Goal: Book appointment/travel/reservation

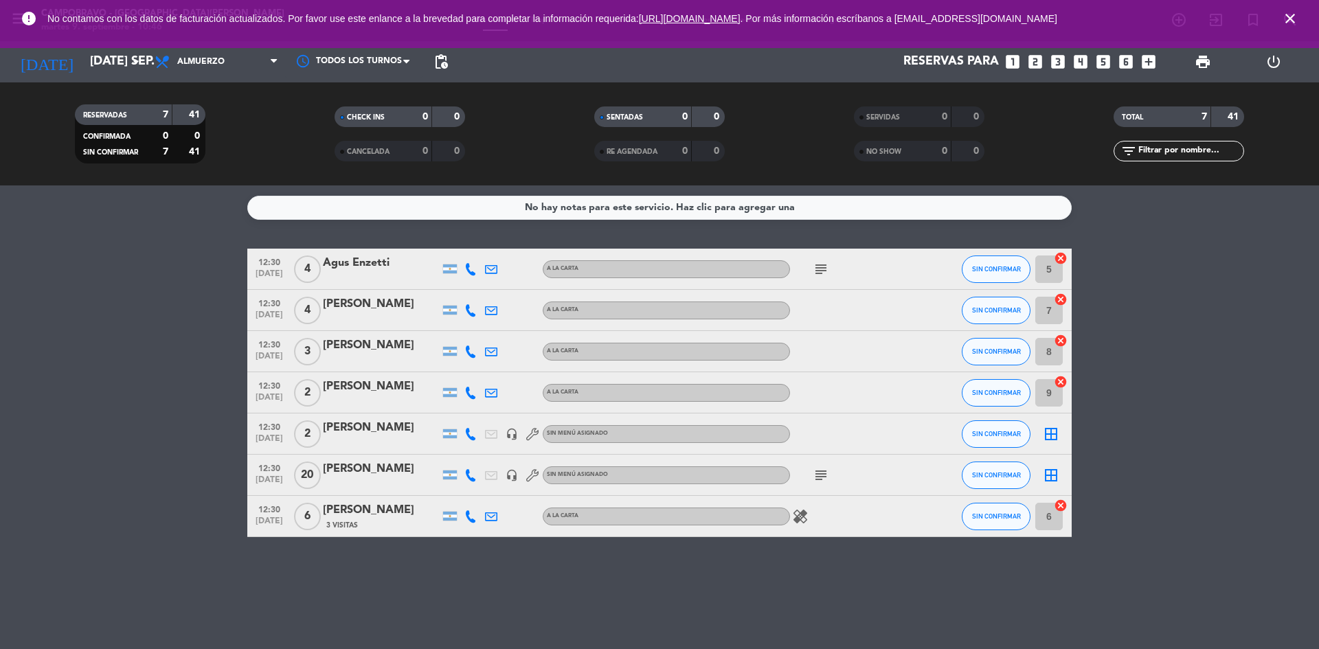
click at [824, 262] on icon "subject" at bounding box center [821, 269] width 16 height 16
click at [1035, 63] on icon "looks_two" at bounding box center [1035, 62] width 18 height 18
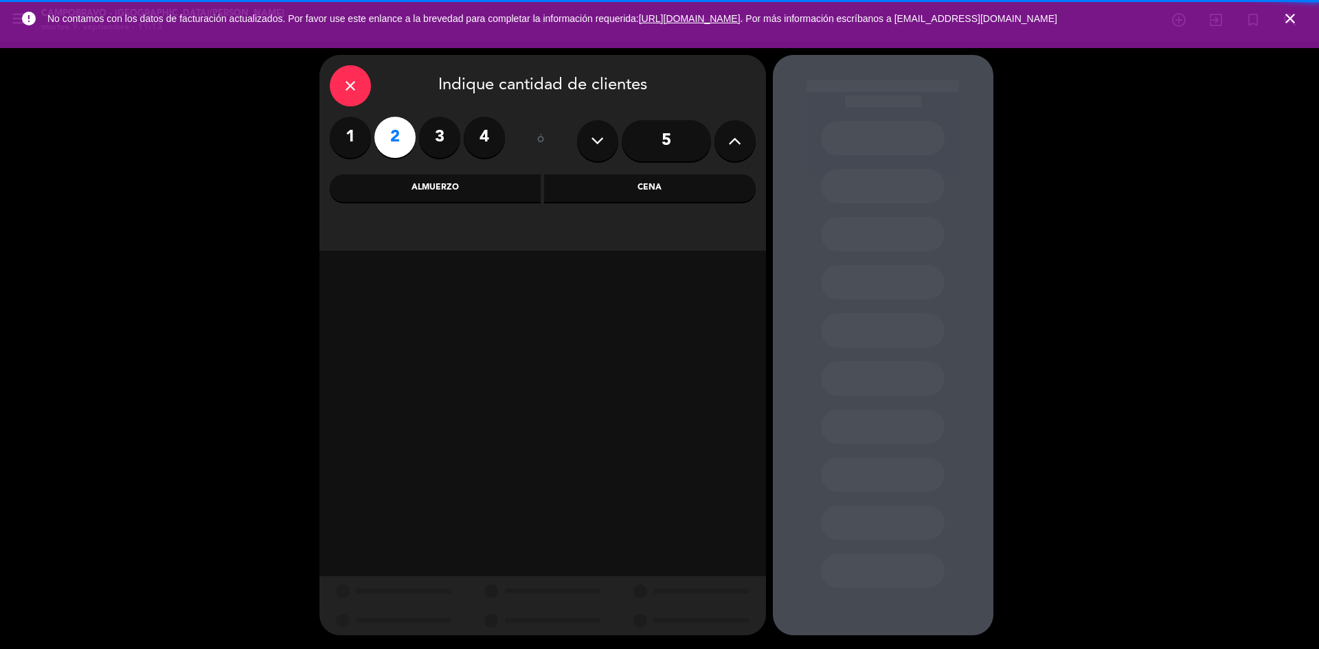
click at [463, 191] on div "Almuerzo" at bounding box center [436, 187] width 212 height 27
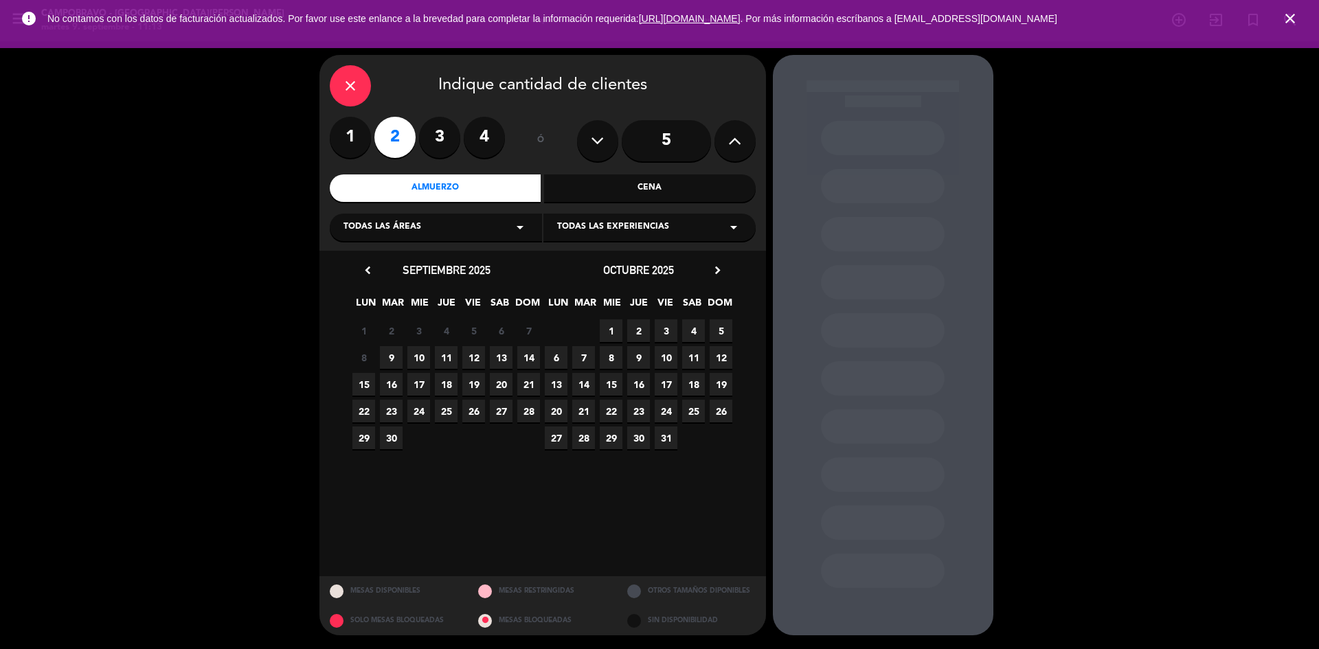
click at [391, 347] on span "9" at bounding box center [391, 357] width 23 height 23
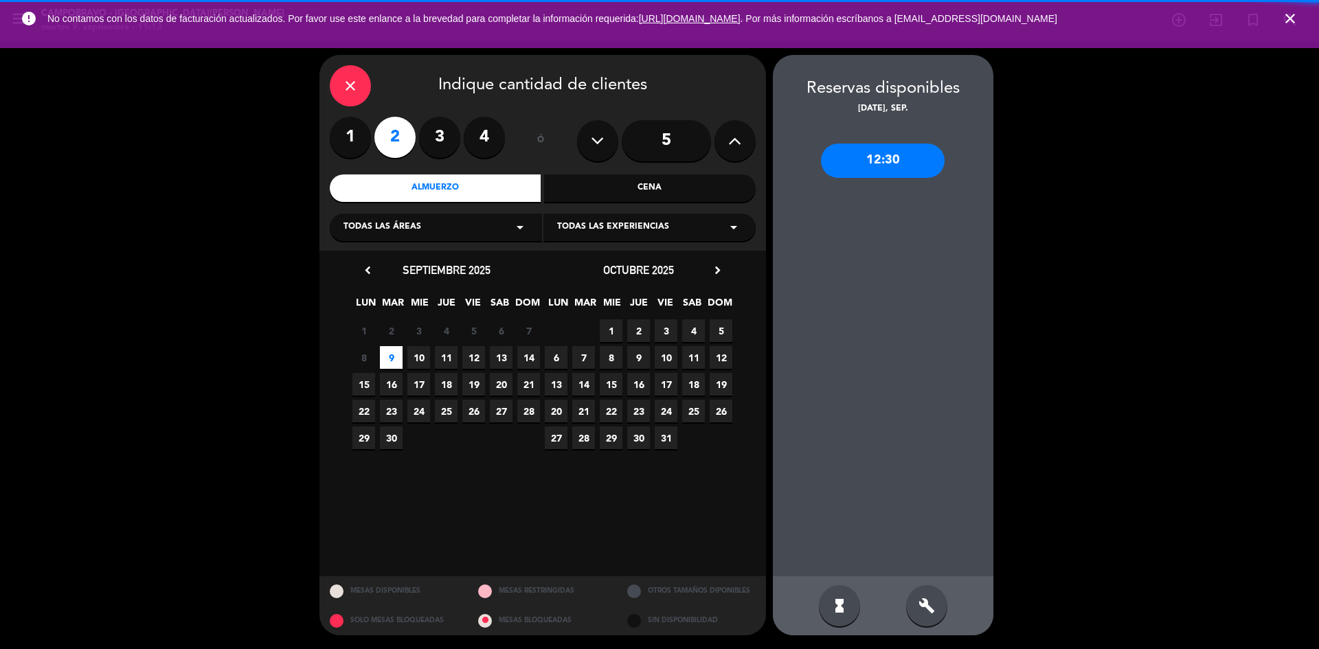
click at [916, 602] on div "build" at bounding box center [926, 605] width 41 height 41
click at [882, 167] on div "12:30" at bounding box center [883, 161] width 124 height 34
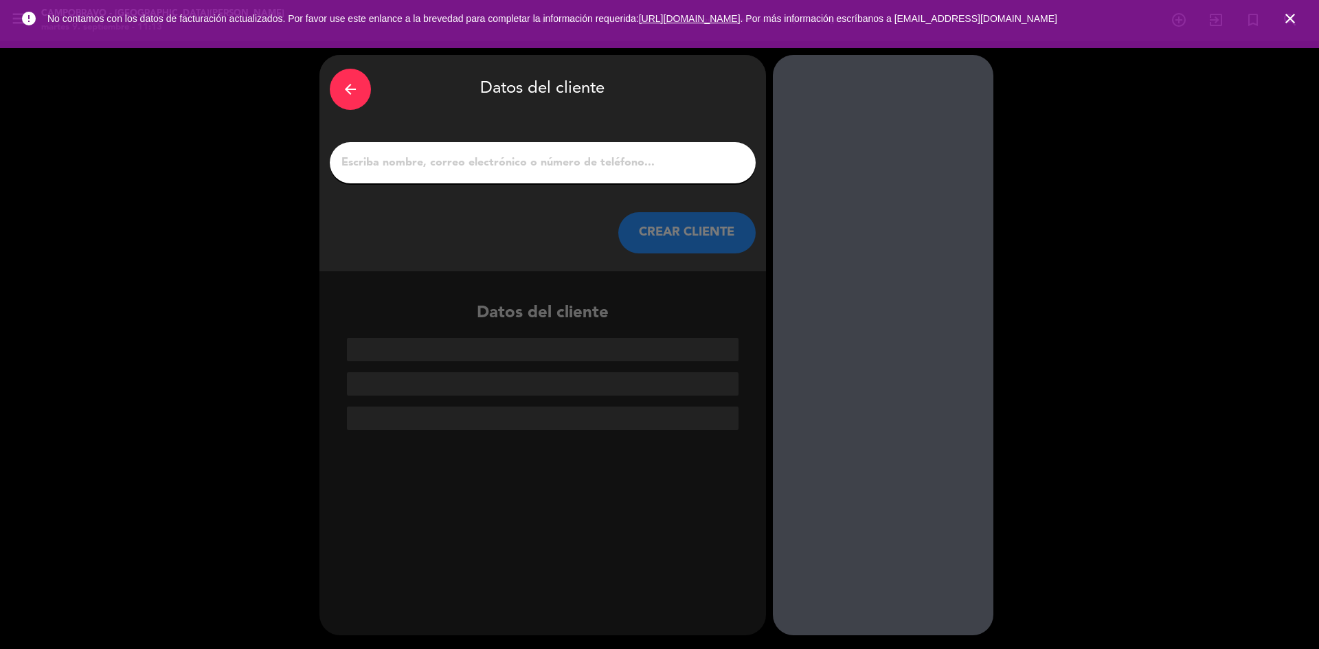
drag, startPoint x: 544, startPoint y: 148, endPoint x: 545, endPoint y: 163, distance: 15.1
click at [545, 161] on div at bounding box center [543, 162] width 426 height 41
click at [545, 167] on input "1" at bounding box center [542, 162] width 405 height 19
click at [515, 177] on div at bounding box center [543, 162] width 426 height 41
click at [560, 168] on input "1" at bounding box center [542, 162] width 405 height 19
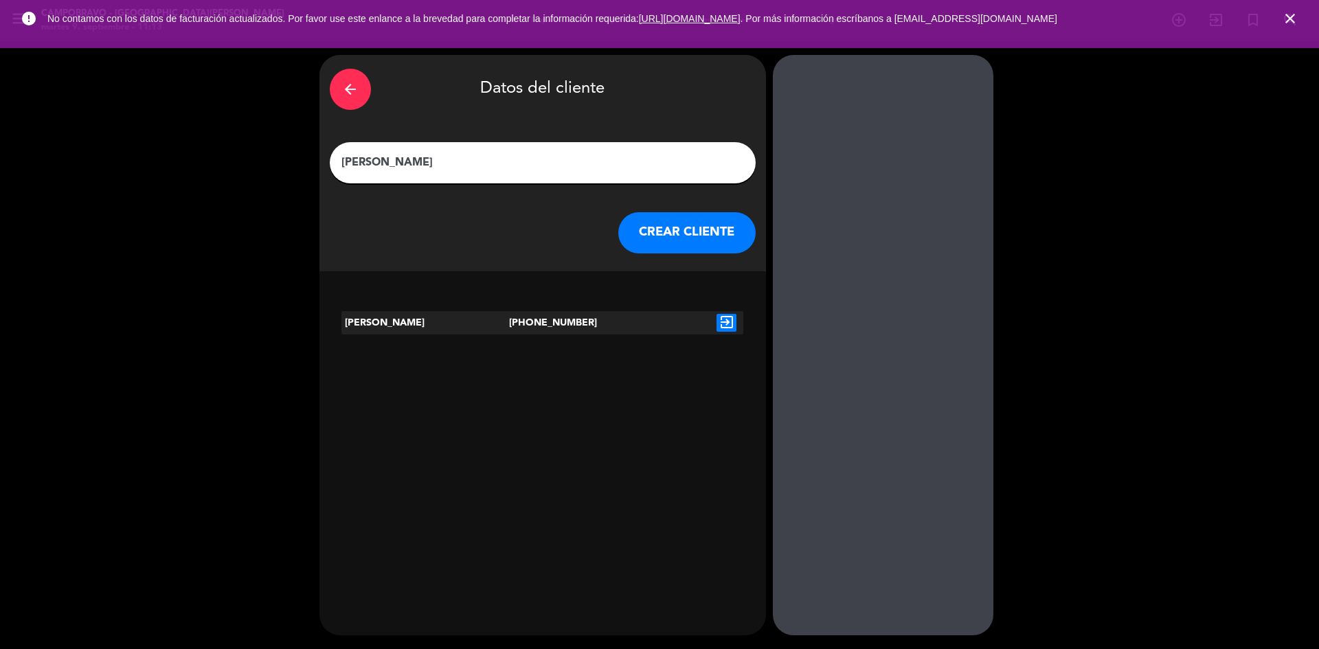
type input "[PERSON_NAME]"
click at [725, 321] on icon "exit_to_app" at bounding box center [726, 323] width 20 height 18
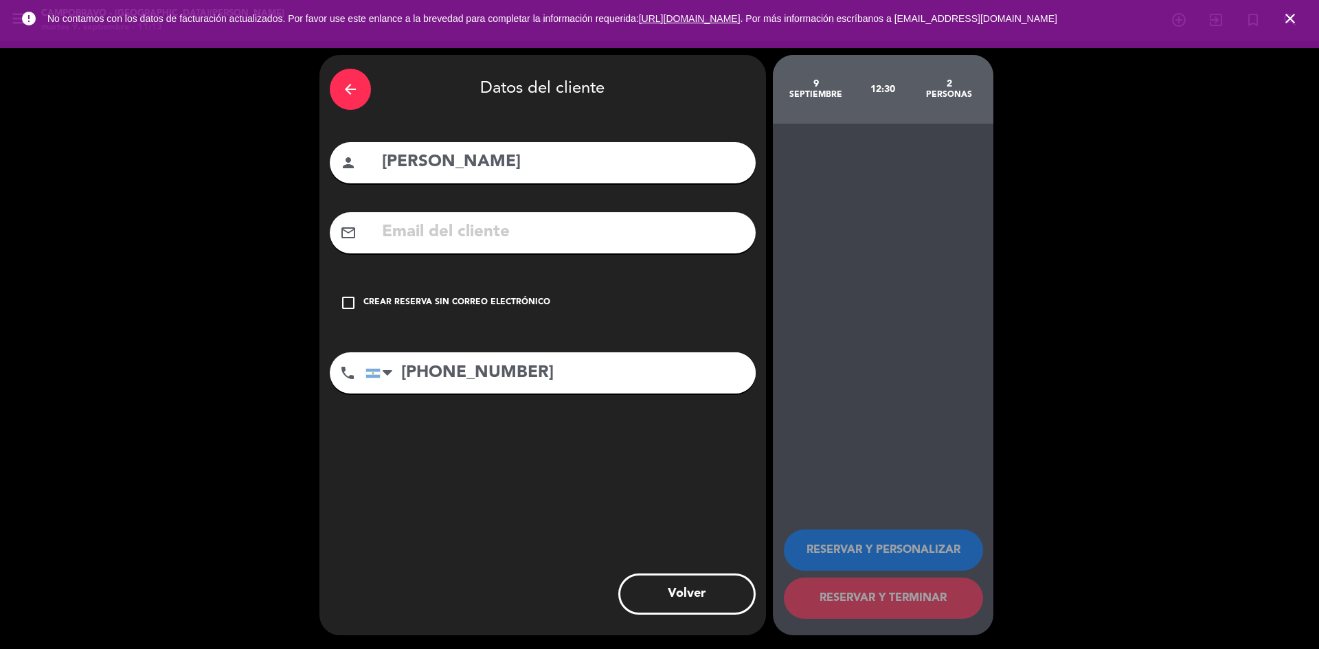
click at [490, 305] on div "Crear reserva sin correo electrónico" at bounding box center [456, 303] width 187 height 14
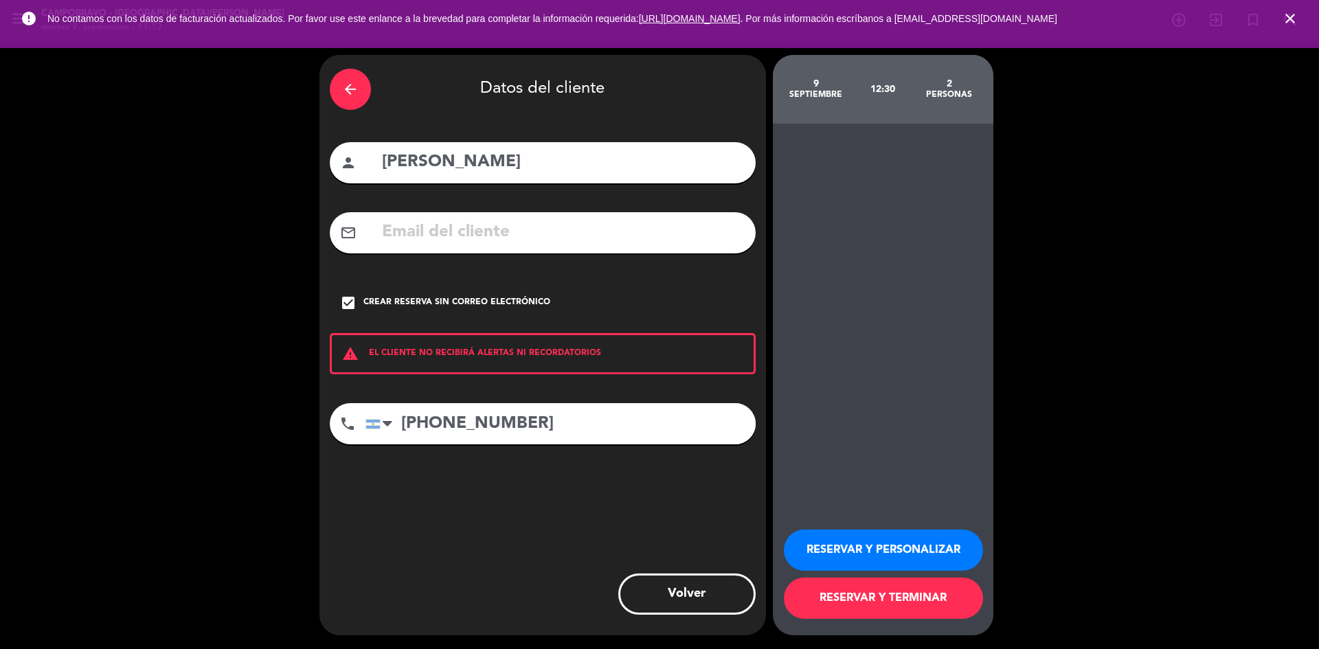
click at [908, 602] on button "RESERVAR Y TERMINAR" at bounding box center [883, 598] width 199 height 41
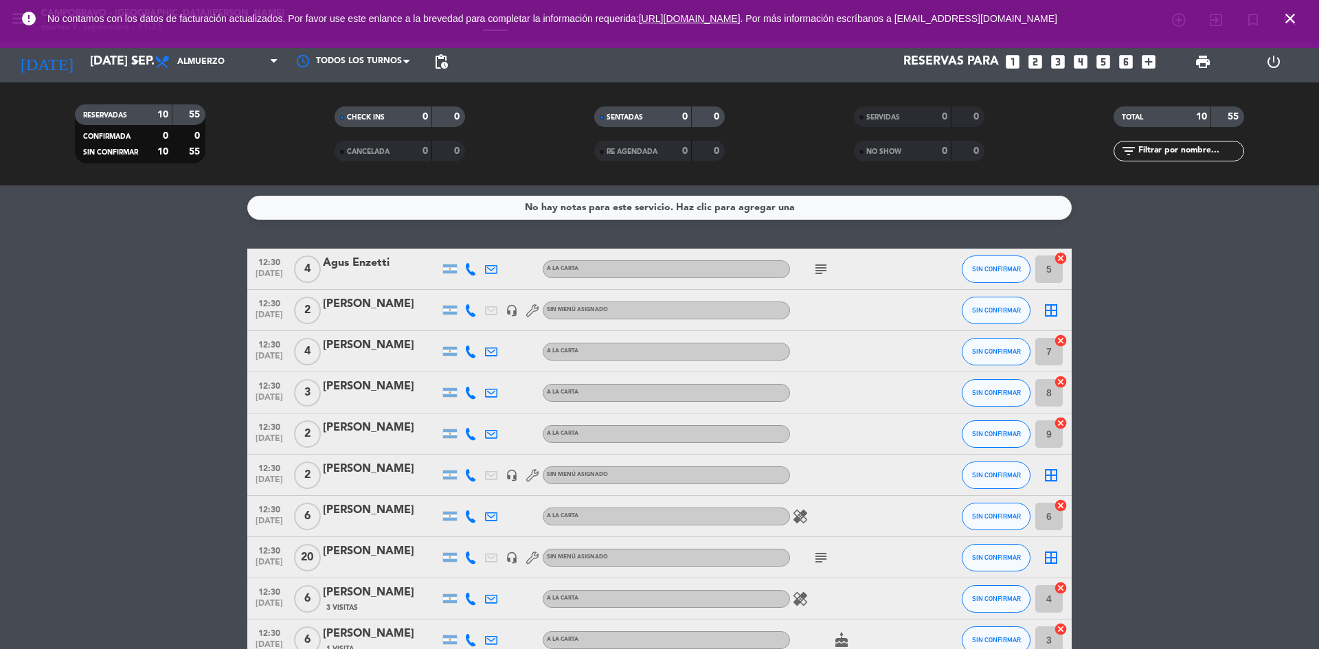
click at [121, 65] on input "[DATE] sep." at bounding box center [162, 61] width 159 height 27
click at [440, 64] on span "pending_actions" at bounding box center [441, 62] width 16 height 16
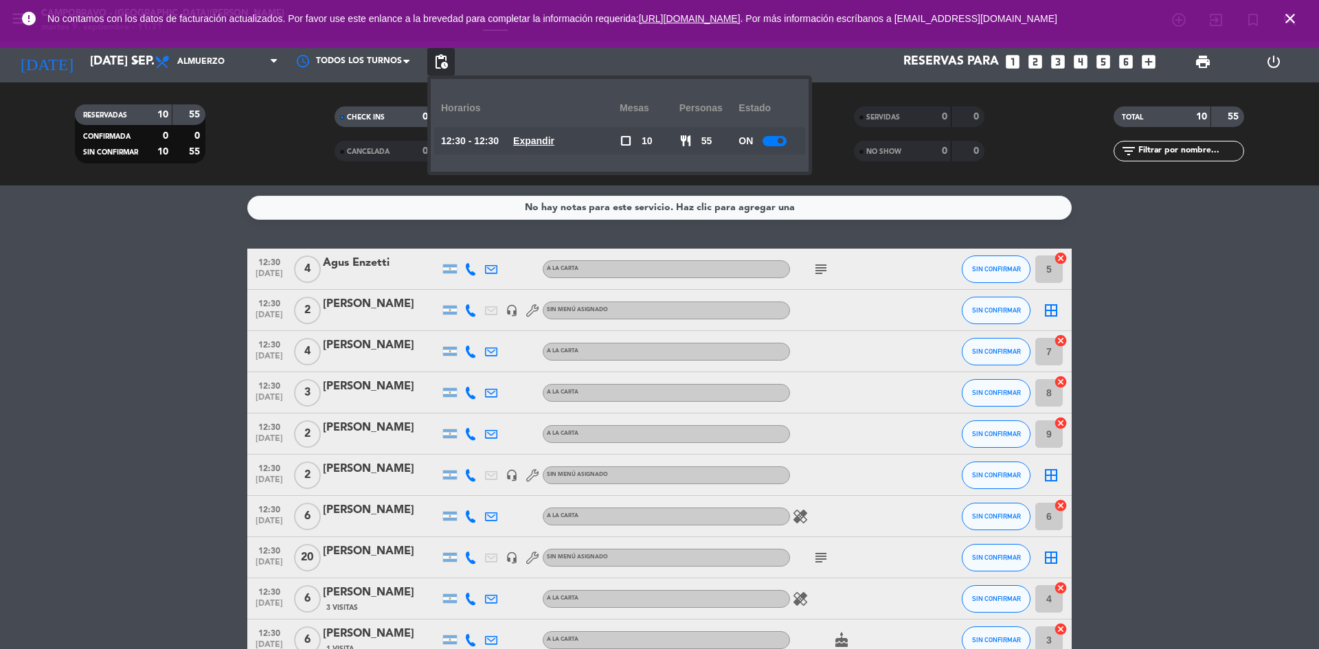
click at [776, 141] on div at bounding box center [774, 141] width 24 height 10
click at [1289, 19] on icon "close" at bounding box center [1290, 18] width 16 height 16
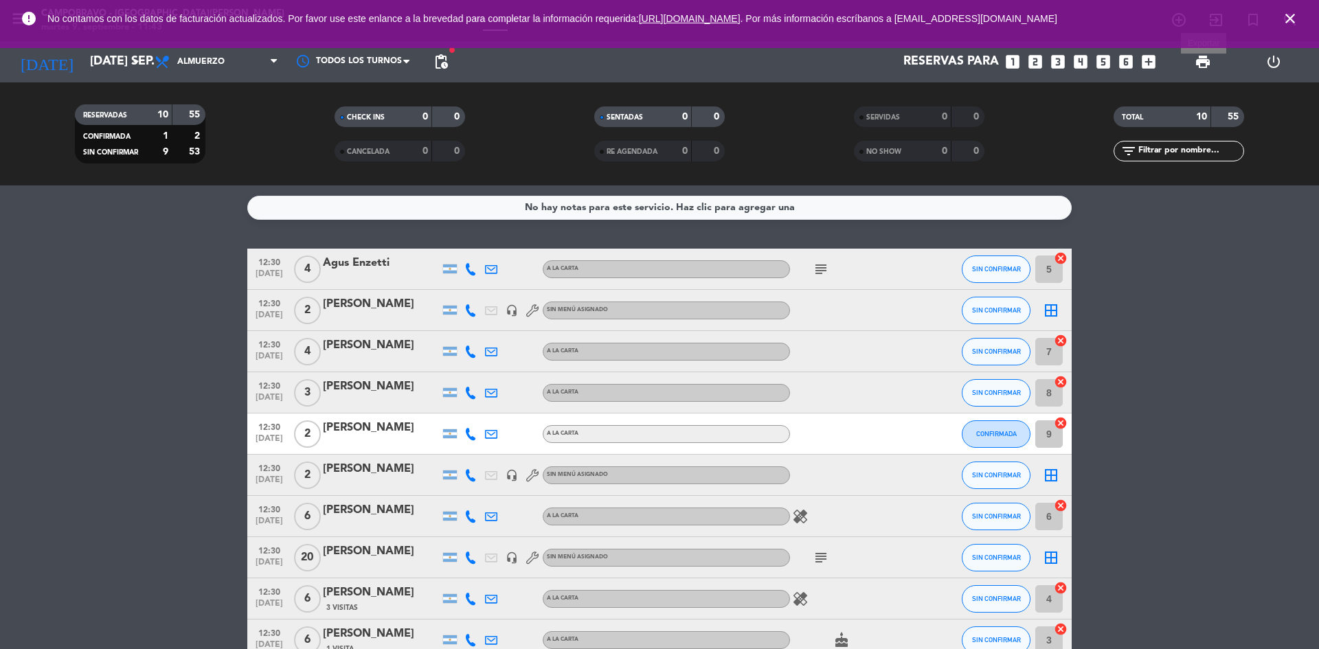
click at [1208, 61] on span "print" at bounding box center [1202, 62] width 16 height 16
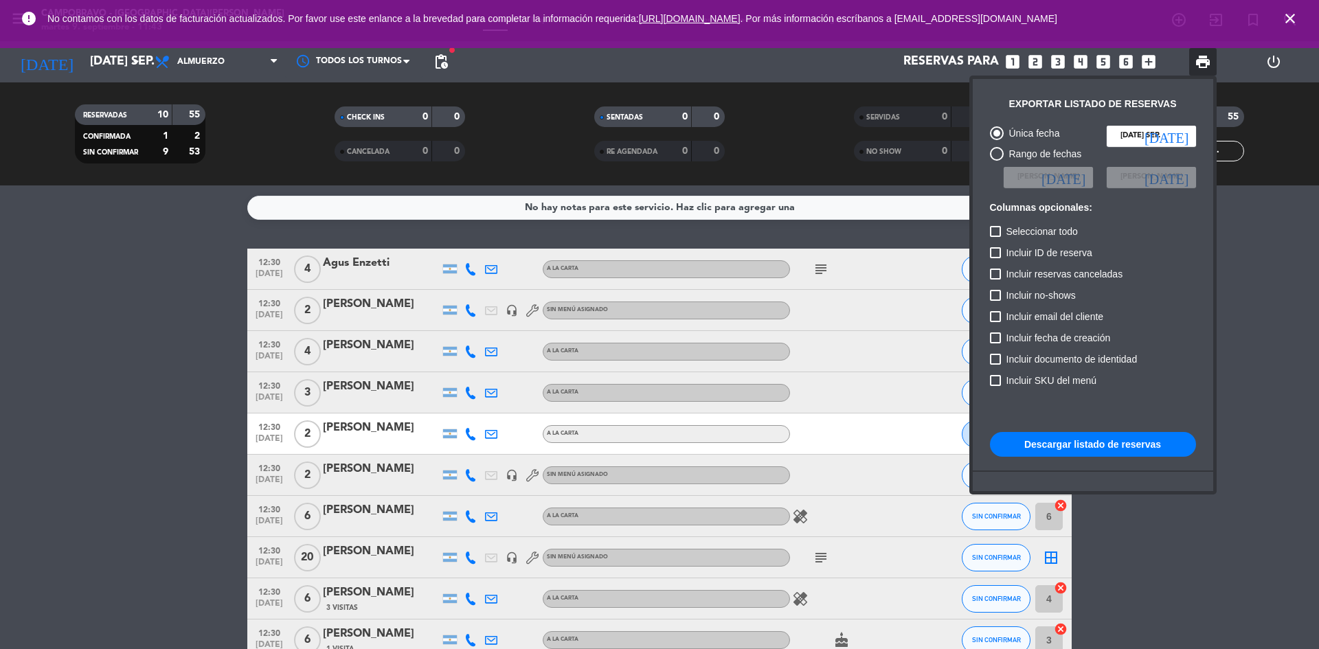
click at [1074, 444] on button "Descargar listado de reservas" at bounding box center [1093, 444] width 206 height 25
click at [216, 370] on div at bounding box center [659, 324] width 1319 height 649
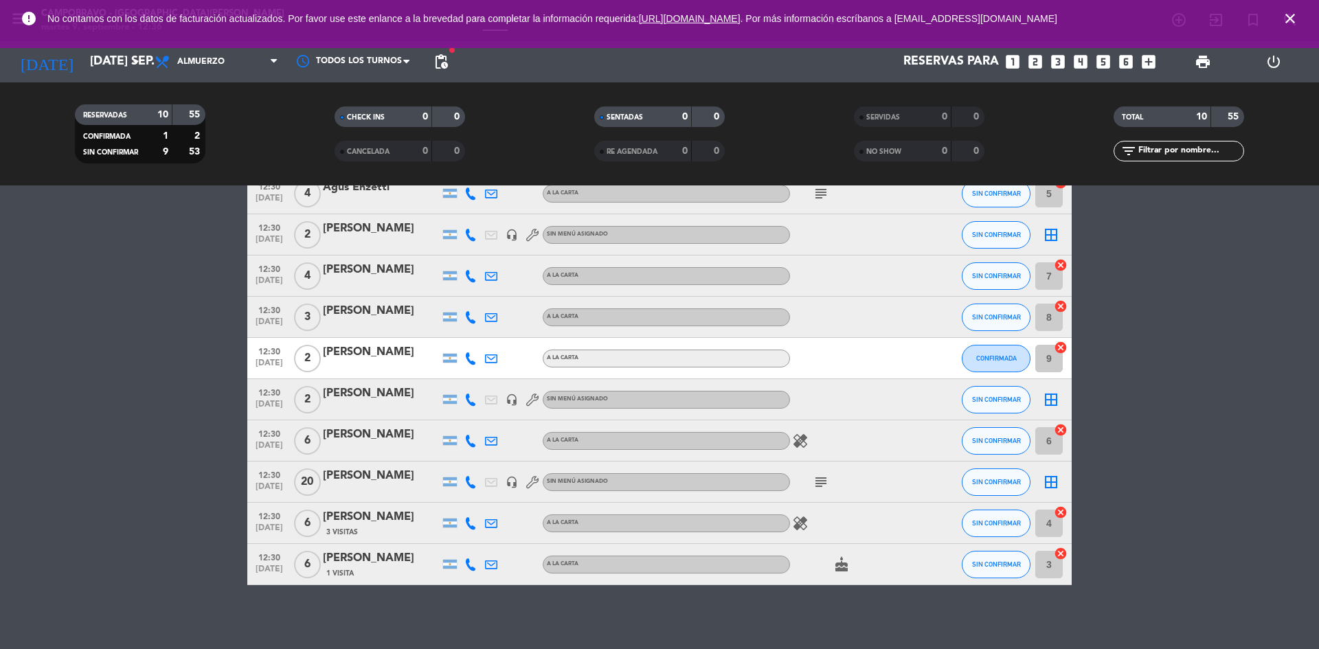
scroll to position [80, 0]
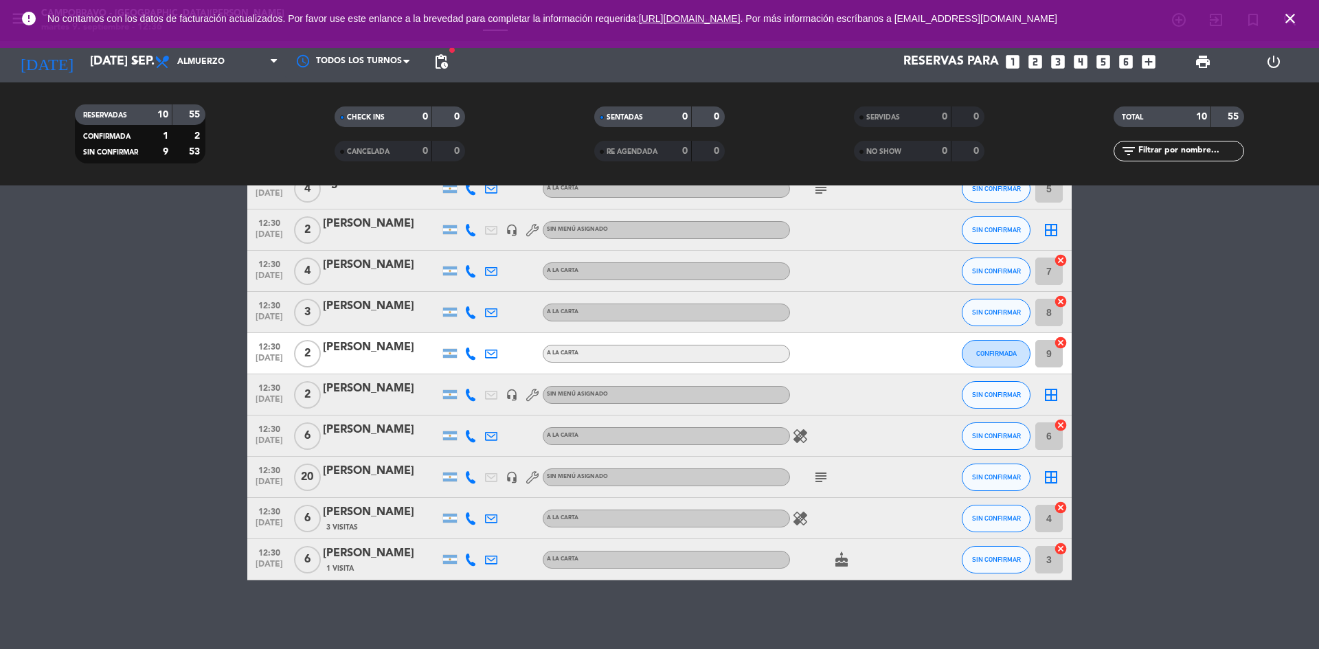
click at [387, 519] on div "[PERSON_NAME]" at bounding box center [381, 512] width 117 height 18
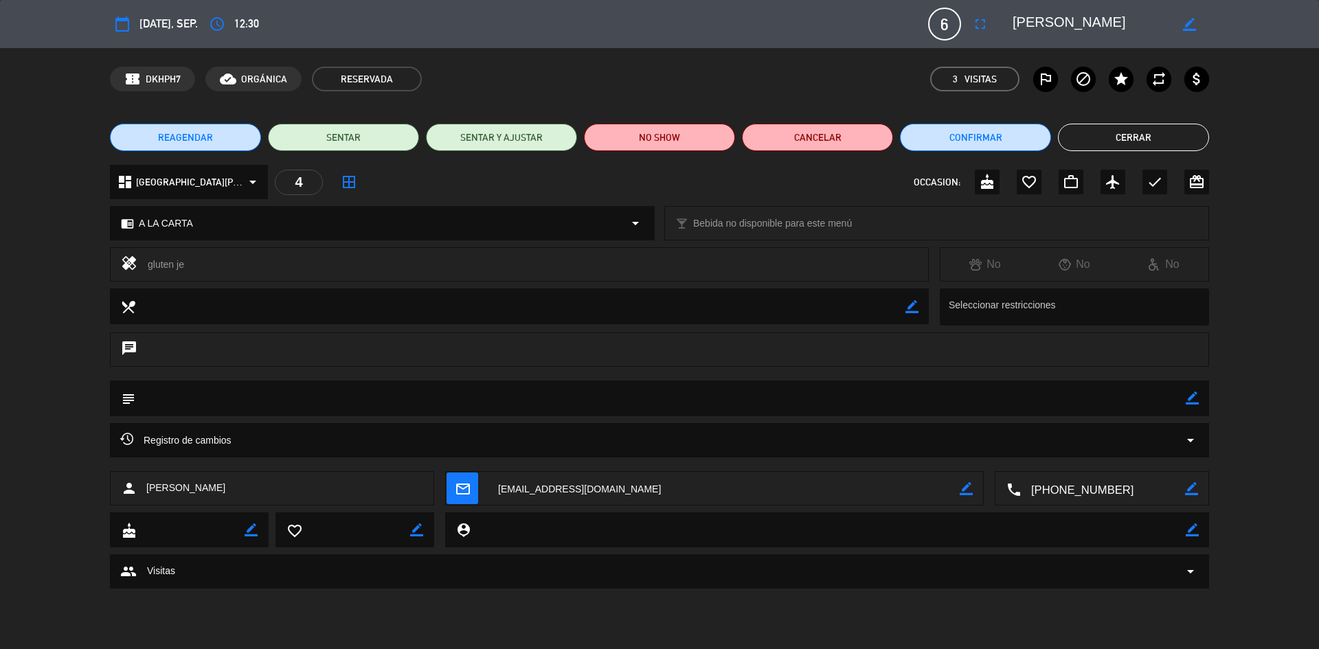
click at [1152, 130] on button "Cerrar" at bounding box center [1133, 137] width 151 height 27
